Goal: Navigation & Orientation: Find specific page/section

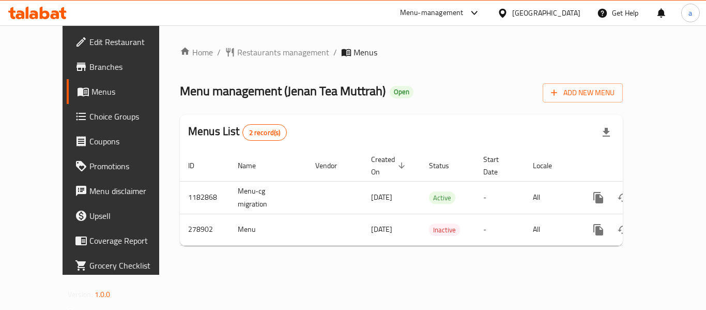
click at [568, 6] on div "[GEOGRAPHIC_DATA]" at bounding box center [539, 13] width 100 height 25
click at [508, 12] on icon at bounding box center [502, 13] width 11 height 11
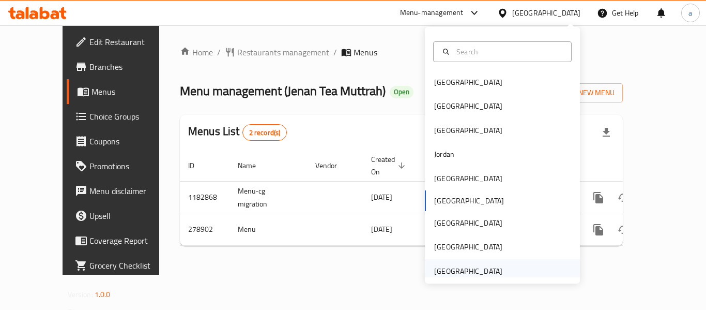
click at [481, 269] on div "[GEOGRAPHIC_DATA]" at bounding box center [468, 270] width 68 height 11
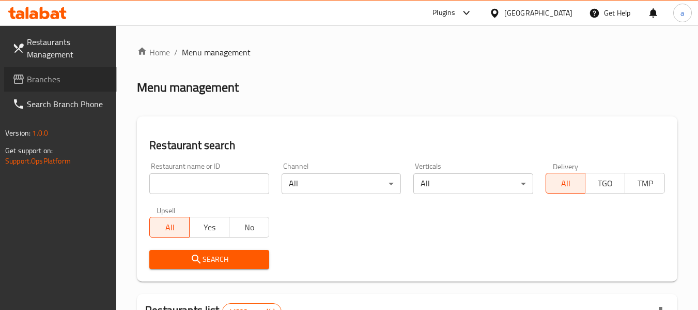
click at [52, 77] on span "Branches" at bounding box center [68, 79] width 82 height 12
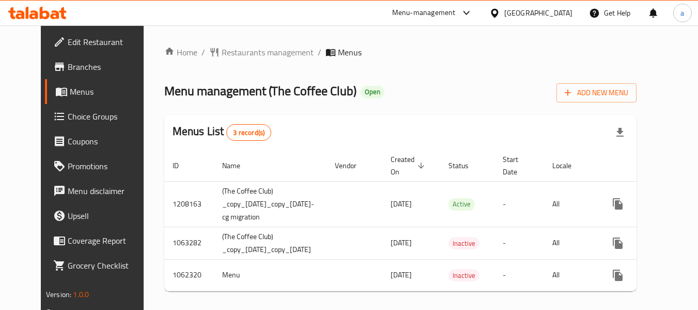
click at [504, 15] on div at bounding box center [496, 12] width 15 height 11
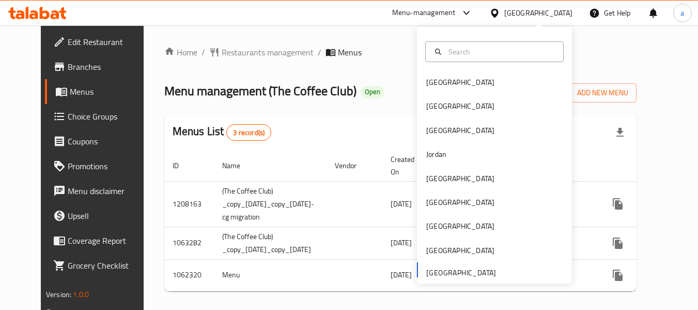
click at [410, 14] on div "Menu-management" at bounding box center [424, 13] width 64 height 12
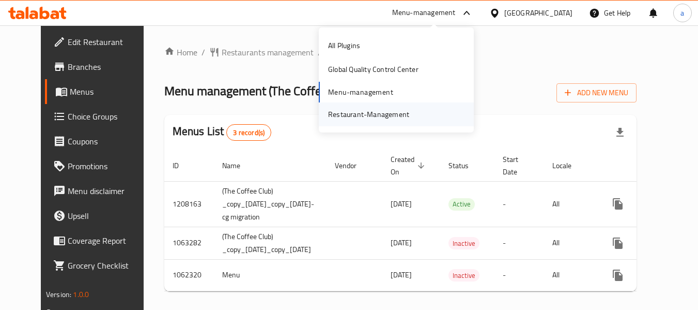
click at [386, 114] on div "Restaurant-Management" at bounding box center [368, 114] width 81 height 11
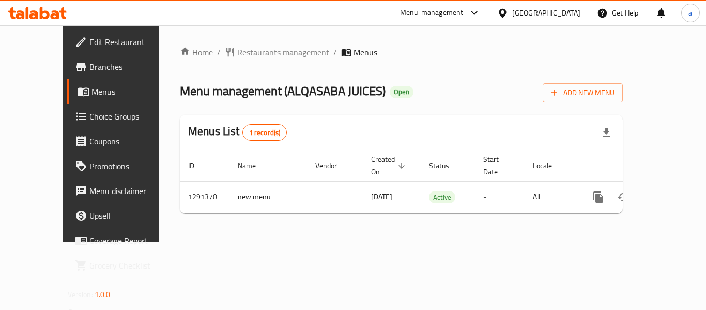
click at [549, 14] on div "[GEOGRAPHIC_DATA]" at bounding box center [546, 12] width 68 height 11
click at [456, 9] on div "Menu-management" at bounding box center [432, 13] width 64 height 12
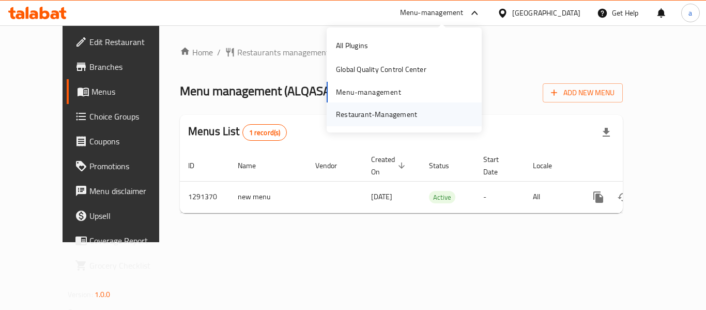
click at [396, 109] on div "Restaurant-Management" at bounding box center [376, 114] width 81 height 11
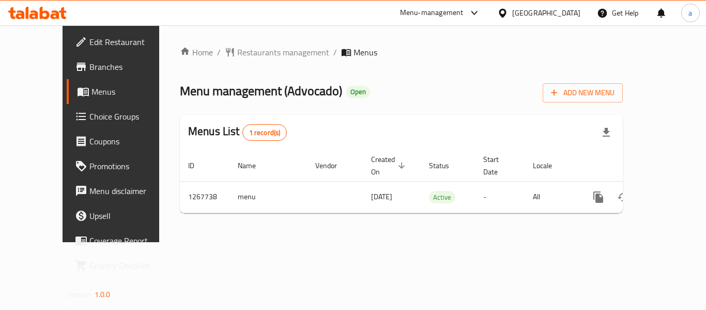
click at [546, 10] on div "[GEOGRAPHIC_DATA]" at bounding box center [546, 12] width 68 height 11
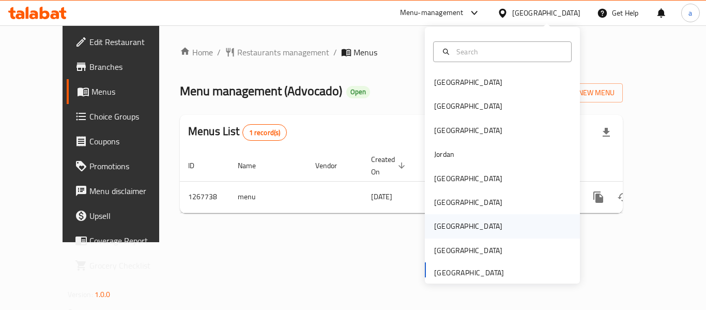
click at [467, 224] on div "[GEOGRAPHIC_DATA]" at bounding box center [502, 226] width 155 height 24
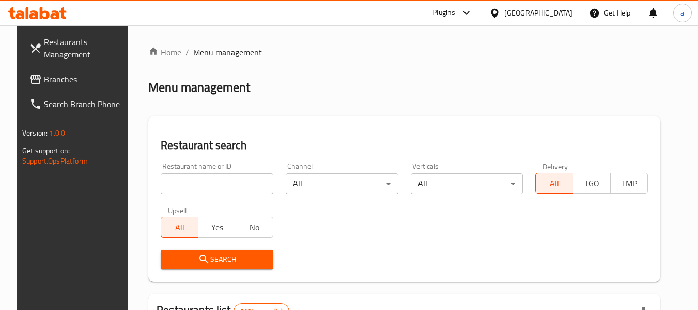
click at [48, 78] on span "Branches" at bounding box center [85, 79] width 82 height 12
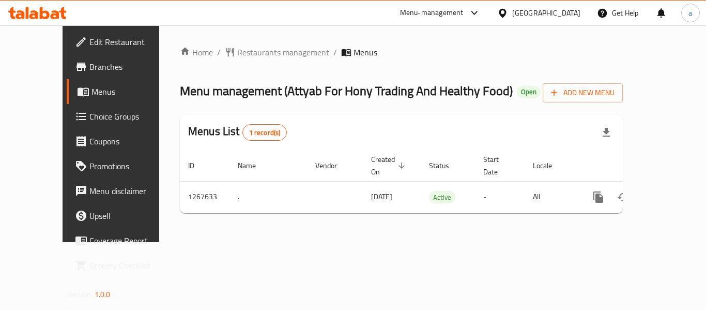
click at [575, 11] on div "[GEOGRAPHIC_DATA]" at bounding box center [546, 12] width 68 height 11
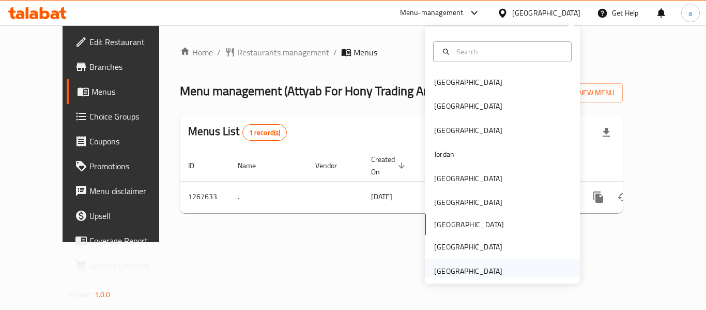
click at [453, 270] on div "[GEOGRAPHIC_DATA]" at bounding box center [468, 270] width 68 height 11
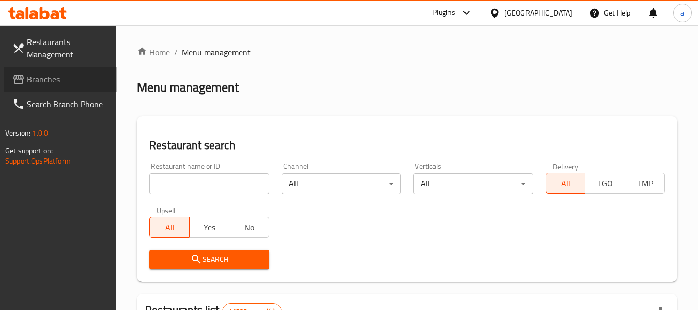
click at [44, 79] on span "Branches" at bounding box center [68, 79] width 82 height 12
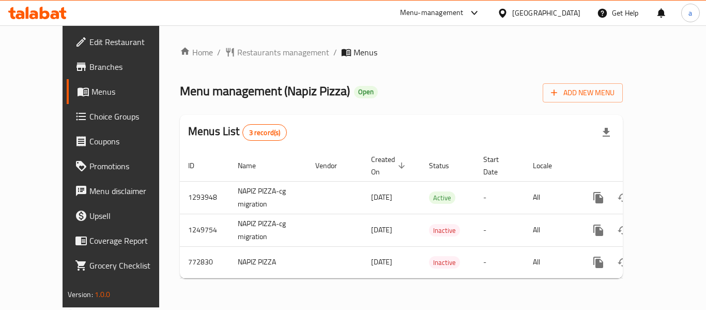
click at [530, 10] on div "[GEOGRAPHIC_DATA]" at bounding box center [546, 12] width 68 height 11
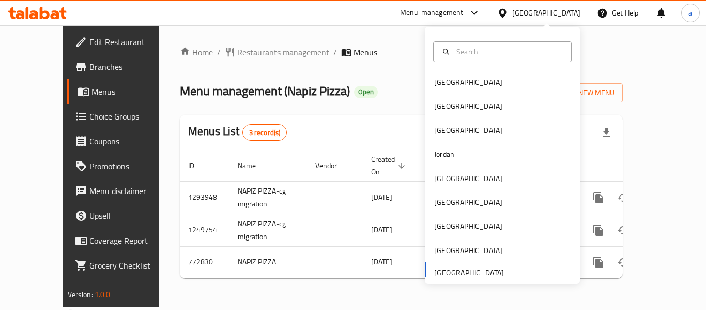
click at [436, 1] on div "Menu-management" at bounding box center [440, 13] width 97 height 25
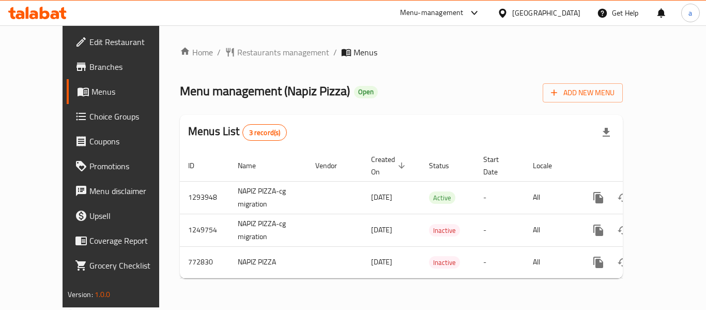
click at [436, 8] on div "Menu-management" at bounding box center [432, 13] width 64 height 12
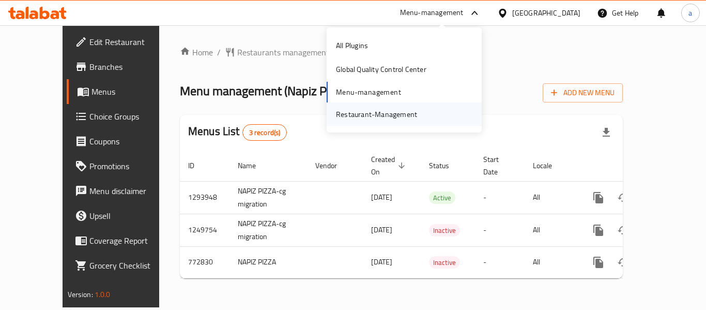
click at [381, 116] on div "Restaurant-Management" at bounding box center [376, 114] width 81 height 11
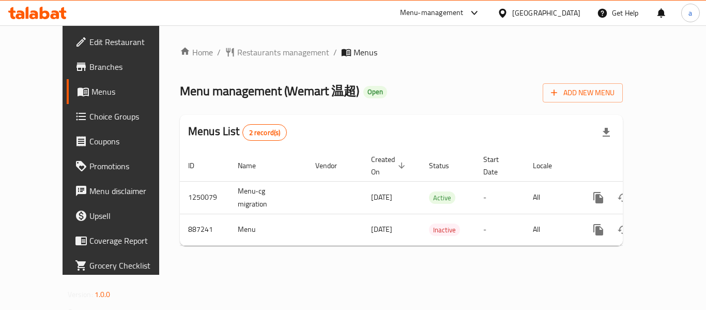
click at [502, 14] on icon at bounding box center [502, 12] width 7 height 9
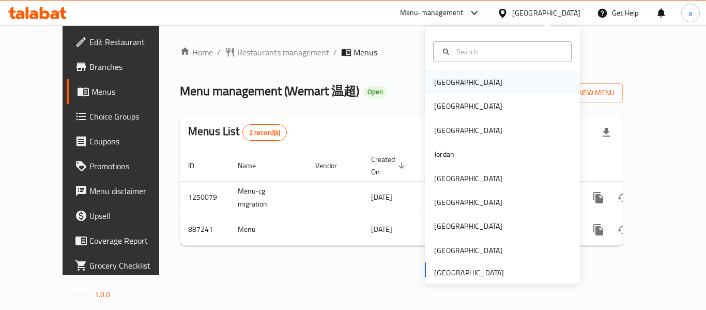
click at [438, 76] on div "[GEOGRAPHIC_DATA]" at bounding box center [468, 81] width 68 height 11
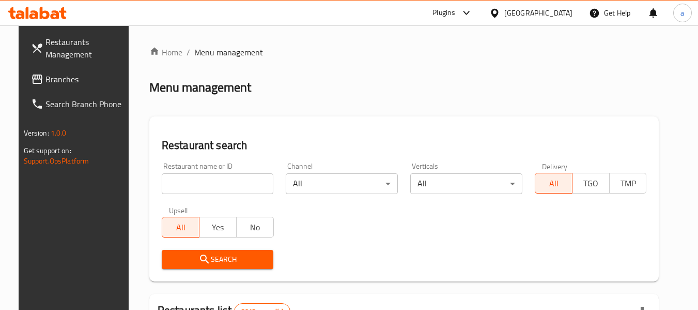
click at [53, 85] on span "Branches" at bounding box center [86, 79] width 82 height 12
